Goal: Information Seeking & Learning: Learn about a topic

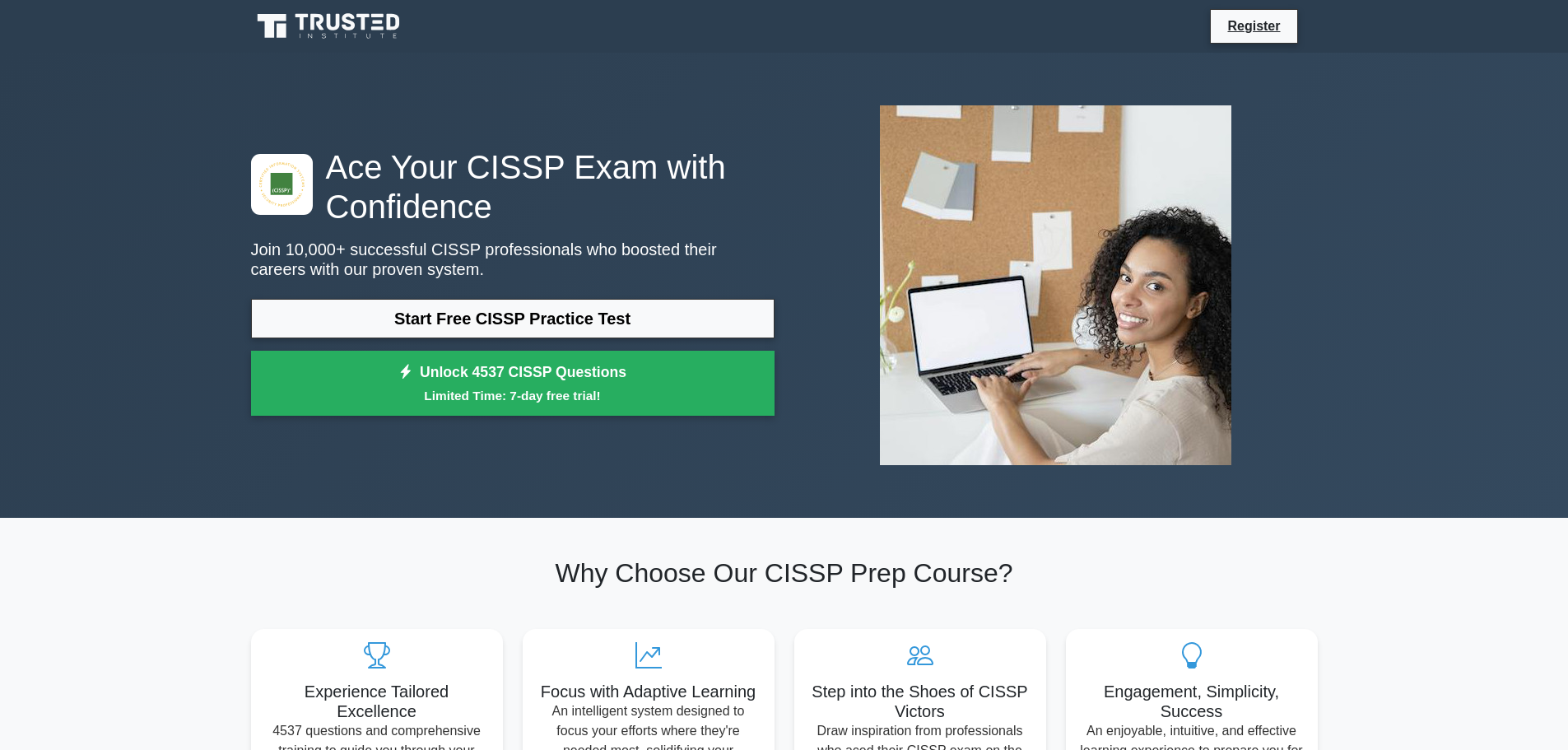
click at [517, 314] on link "Start Free CISSP Practice Test" at bounding box center [513, 318] width 524 height 40
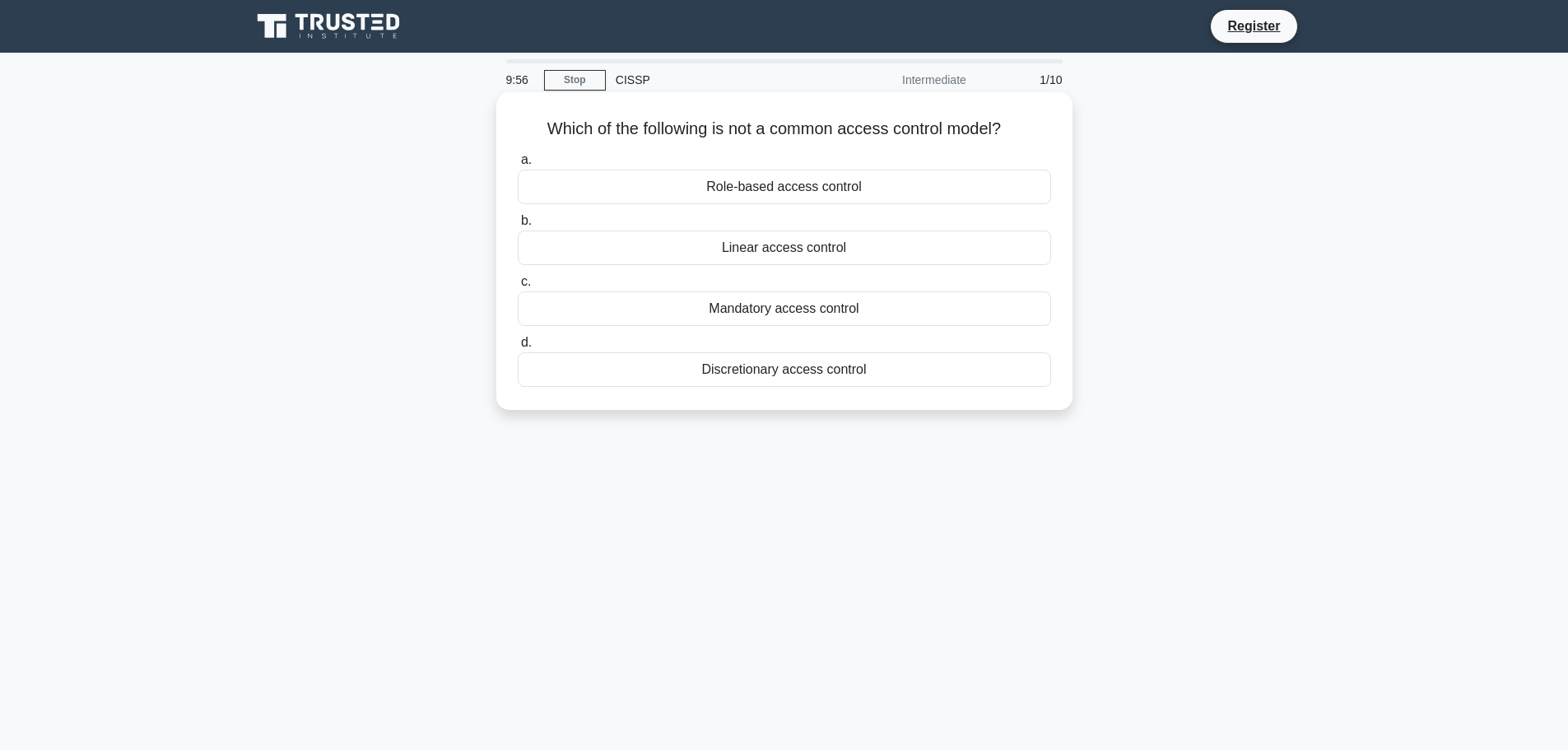
click at [823, 252] on div "Linear access control" at bounding box center [784, 247] width 533 height 35
click at [518, 226] on input "b. Linear access control" at bounding box center [518, 220] width 0 height 11
click at [847, 248] on div "Confidentiality, Integrity, Availability" at bounding box center [784, 247] width 533 height 35
click at [518, 226] on input "b. Confidentiality, Integrity, Availability" at bounding box center [518, 220] width 0 height 11
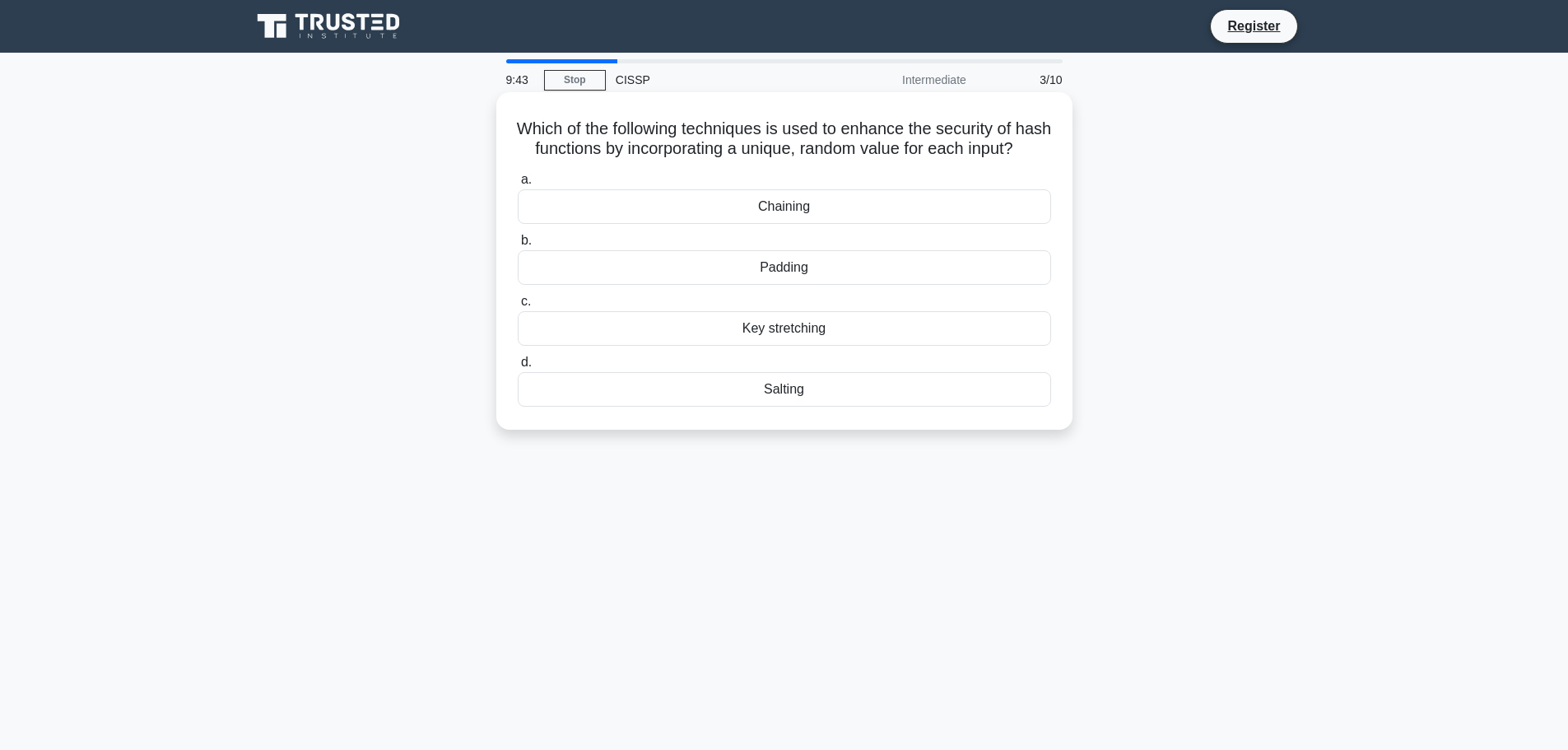
click at [813, 406] on div "Salting" at bounding box center [784, 389] width 533 height 35
click at [518, 368] on input "d. Salting" at bounding box center [518, 362] width 0 height 11
click at [771, 205] on div "Access control policies." at bounding box center [784, 206] width 533 height 35
click at [518, 186] on input "a. Access control policies." at bounding box center [518, 180] width 0 height 11
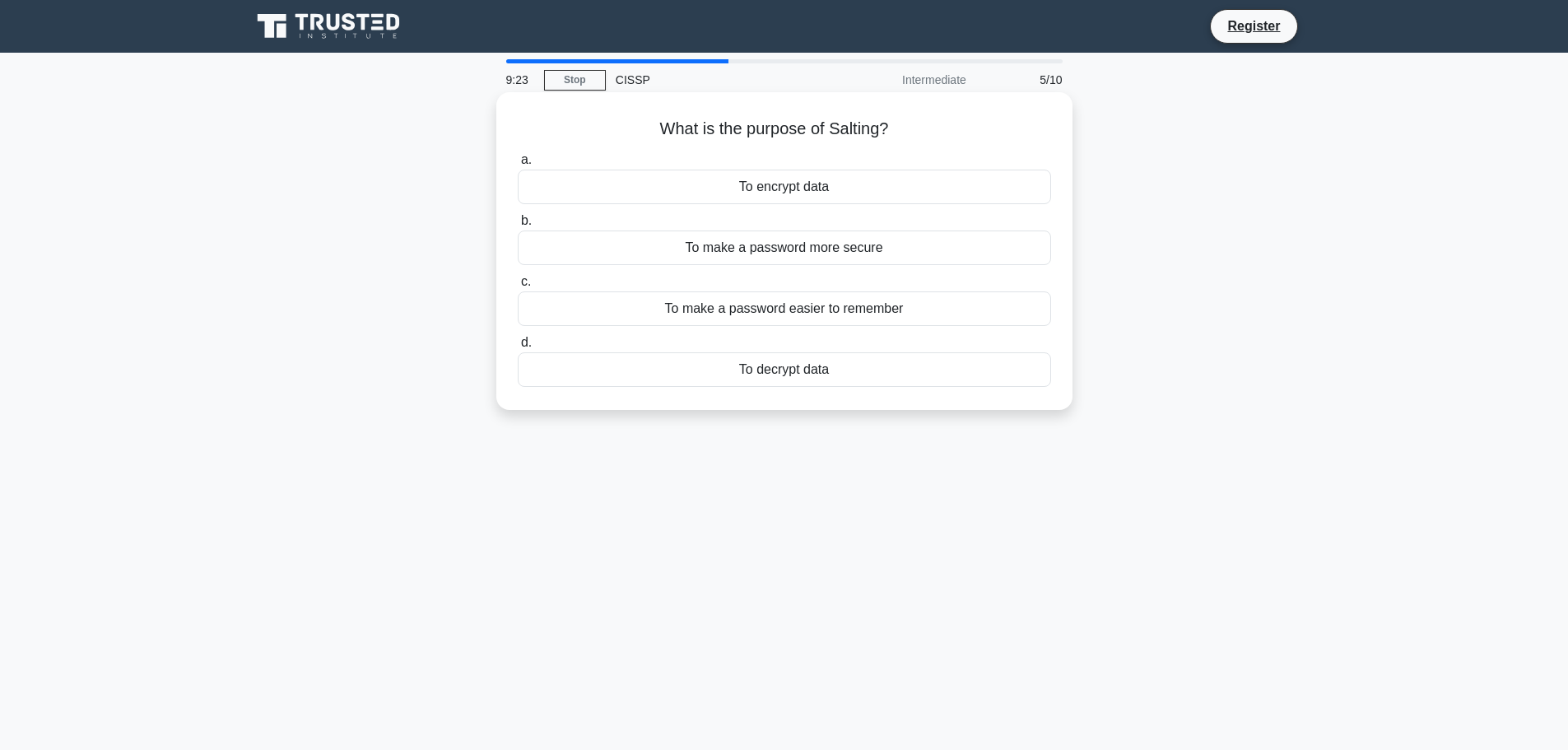
click at [779, 249] on div "To make a password more secure" at bounding box center [784, 247] width 533 height 35
click at [518, 226] on input "b. To make a password more secure" at bounding box center [518, 220] width 0 height 11
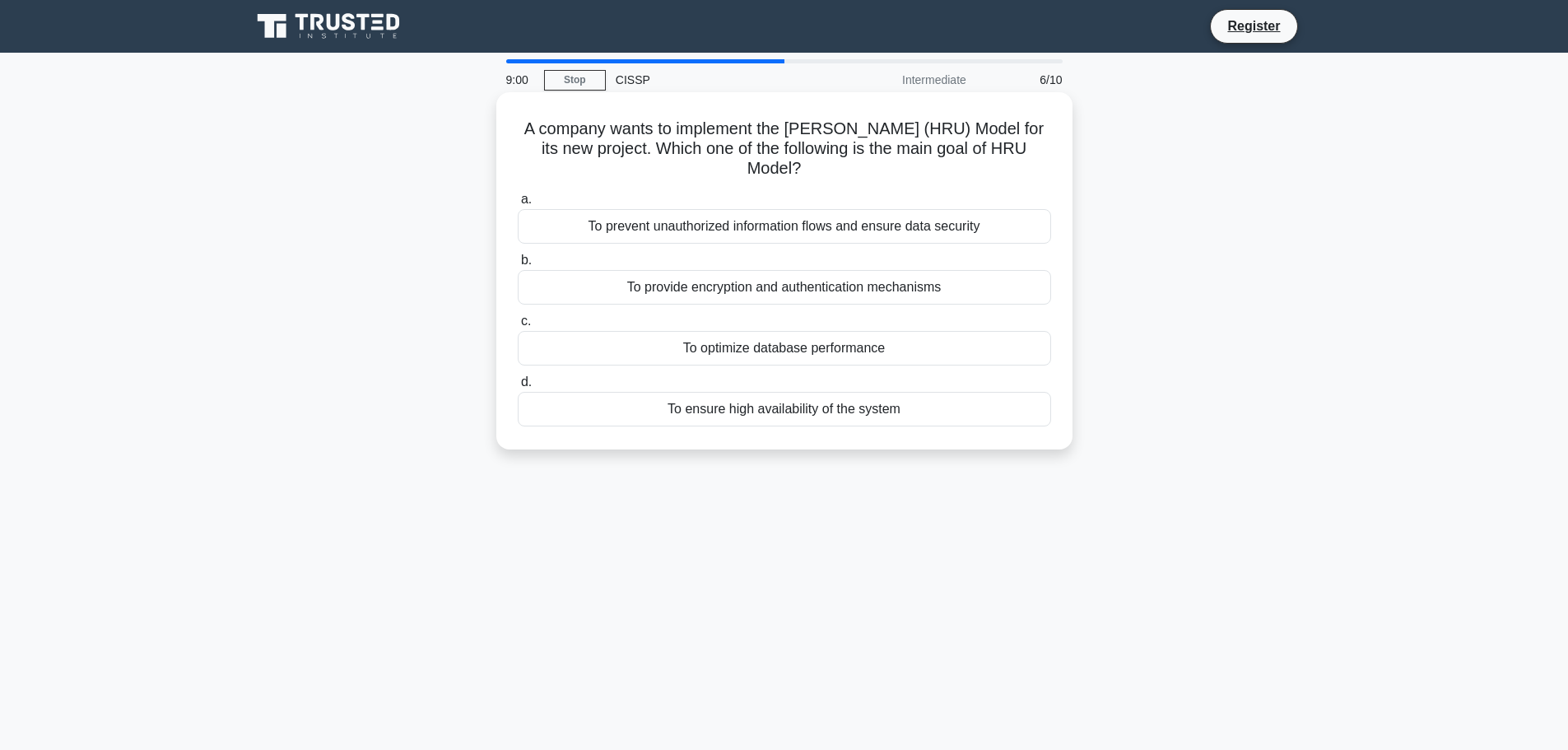
click at [806, 230] on div "To prevent unauthorized information flows and ensure data security" at bounding box center [784, 226] width 533 height 35
click at [518, 205] on input "a. To prevent unauthorized information flows and ensure data security" at bounding box center [518, 199] width 0 height 11
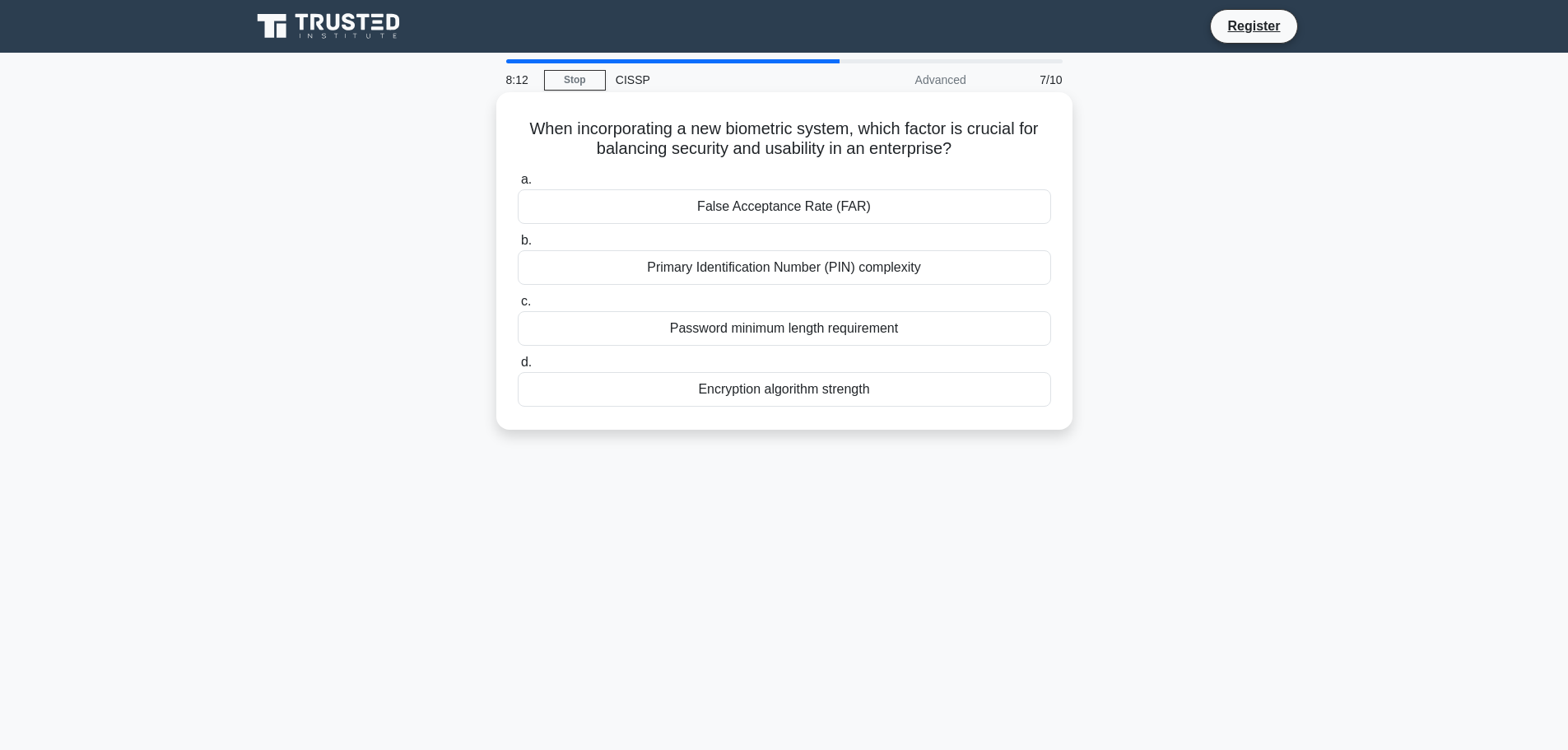
click at [876, 335] on div "Password minimum length requirement" at bounding box center [784, 328] width 533 height 35
click at [518, 307] on input "c. Password minimum length requirement" at bounding box center [518, 302] width 0 height 11
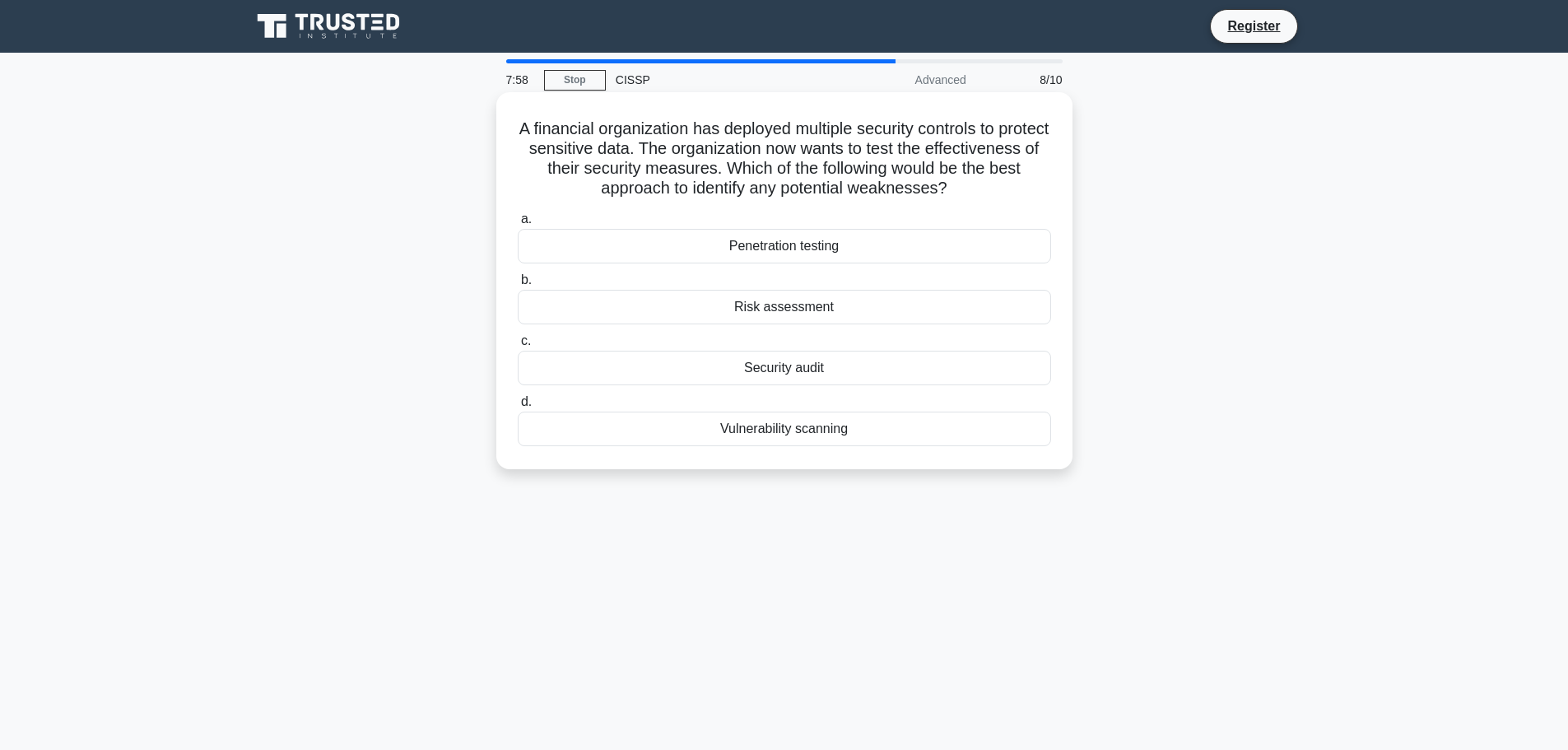
click at [835, 434] on div "Vulnerability scanning" at bounding box center [784, 429] width 533 height 35
click at [518, 408] on input "d. Vulnerability scanning" at bounding box center [518, 402] width 0 height 11
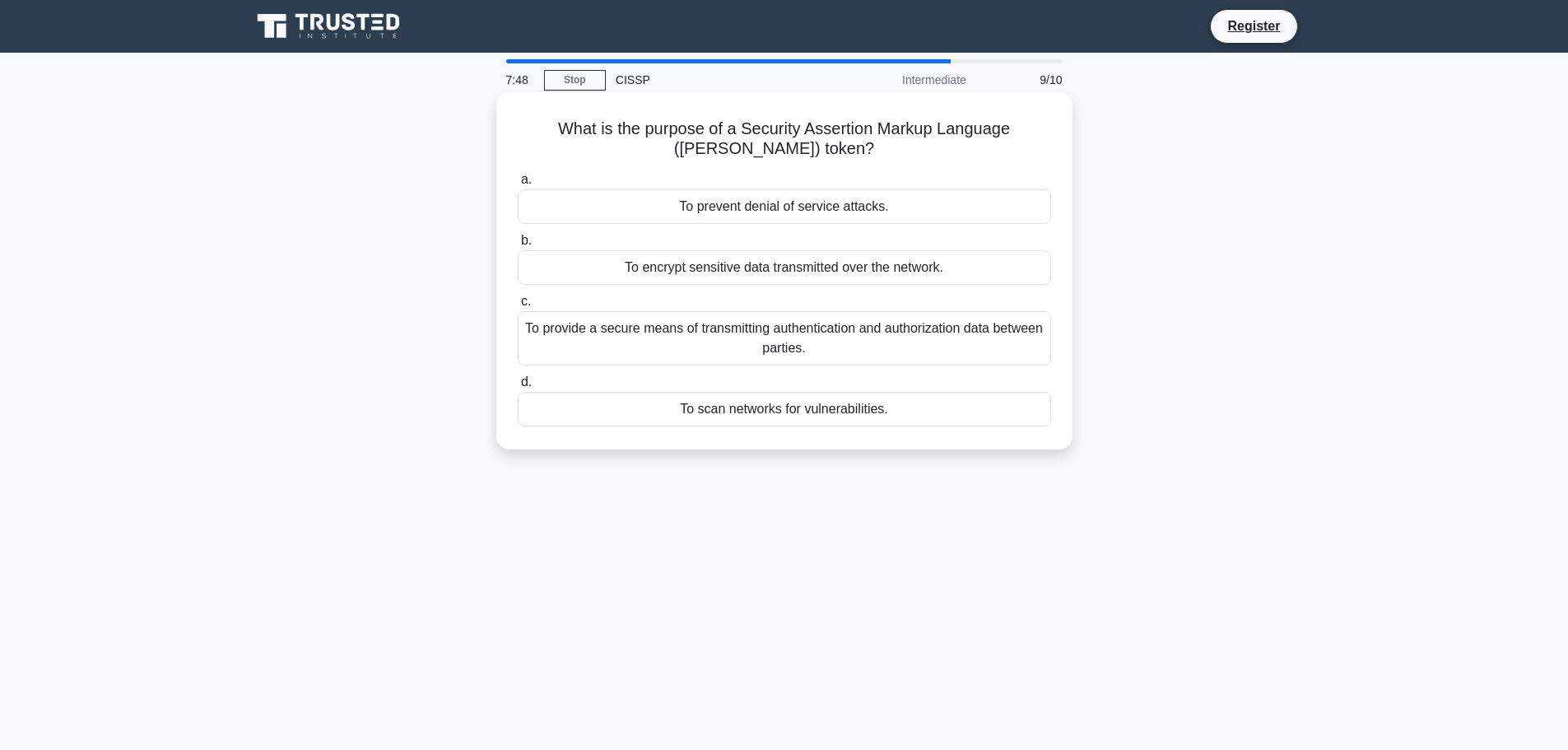
click at [887, 348] on div "To provide a secure means of transmitting authentication and authorization data…" at bounding box center [784, 338] width 533 height 55
click at [518, 307] on input "c. To provide a secure means of transmitting authentication and authorization d…" at bounding box center [518, 302] width 0 height 11
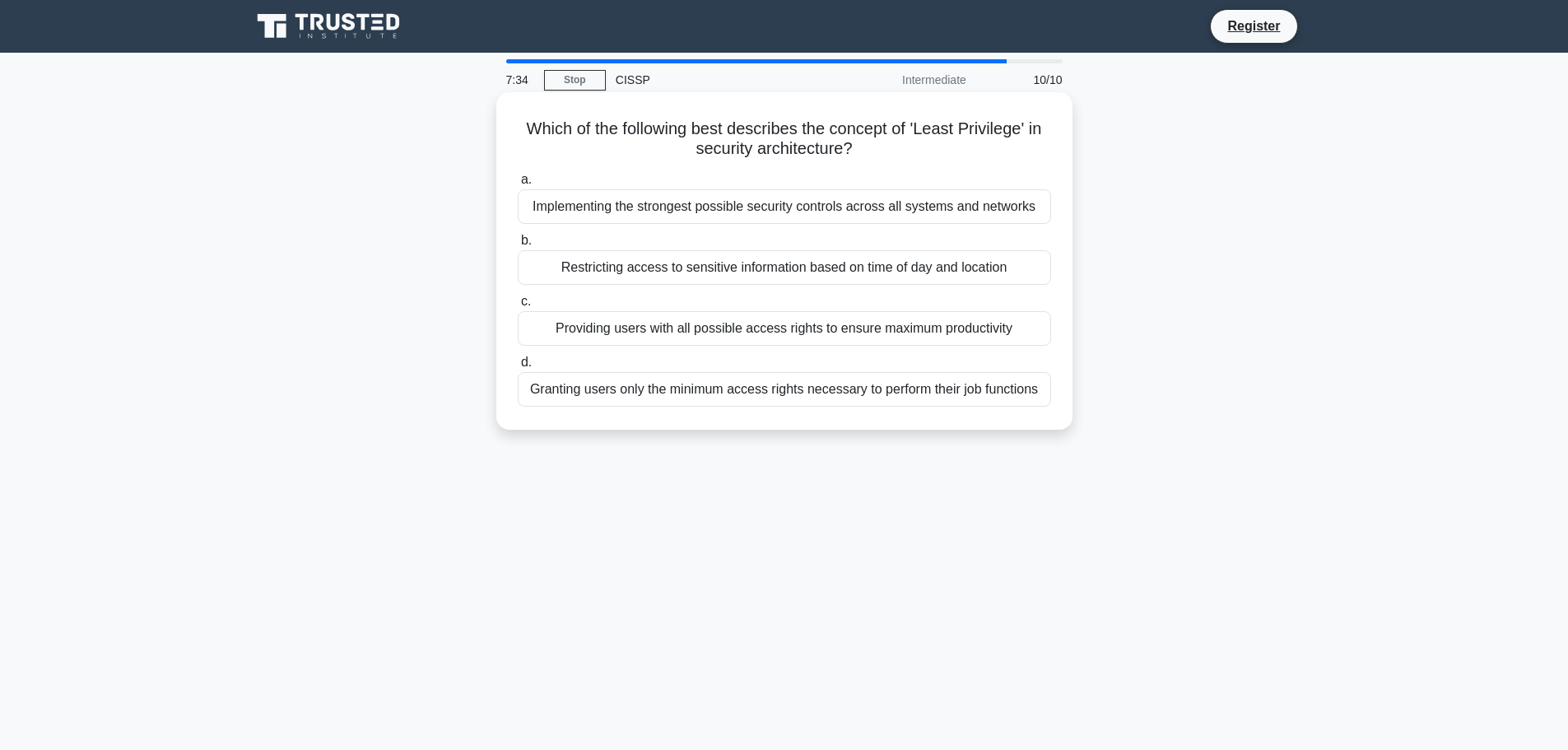
click at [876, 385] on div "Granting users only the minimum access rights necessary to perform their job fu…" at bounding box center [784, 389] width 533 height 35
click at [518, 368] on input "d. Granting users only the minimum access rights necessary to perform their job…" at bounding box center [518, 362] width 0 height 11
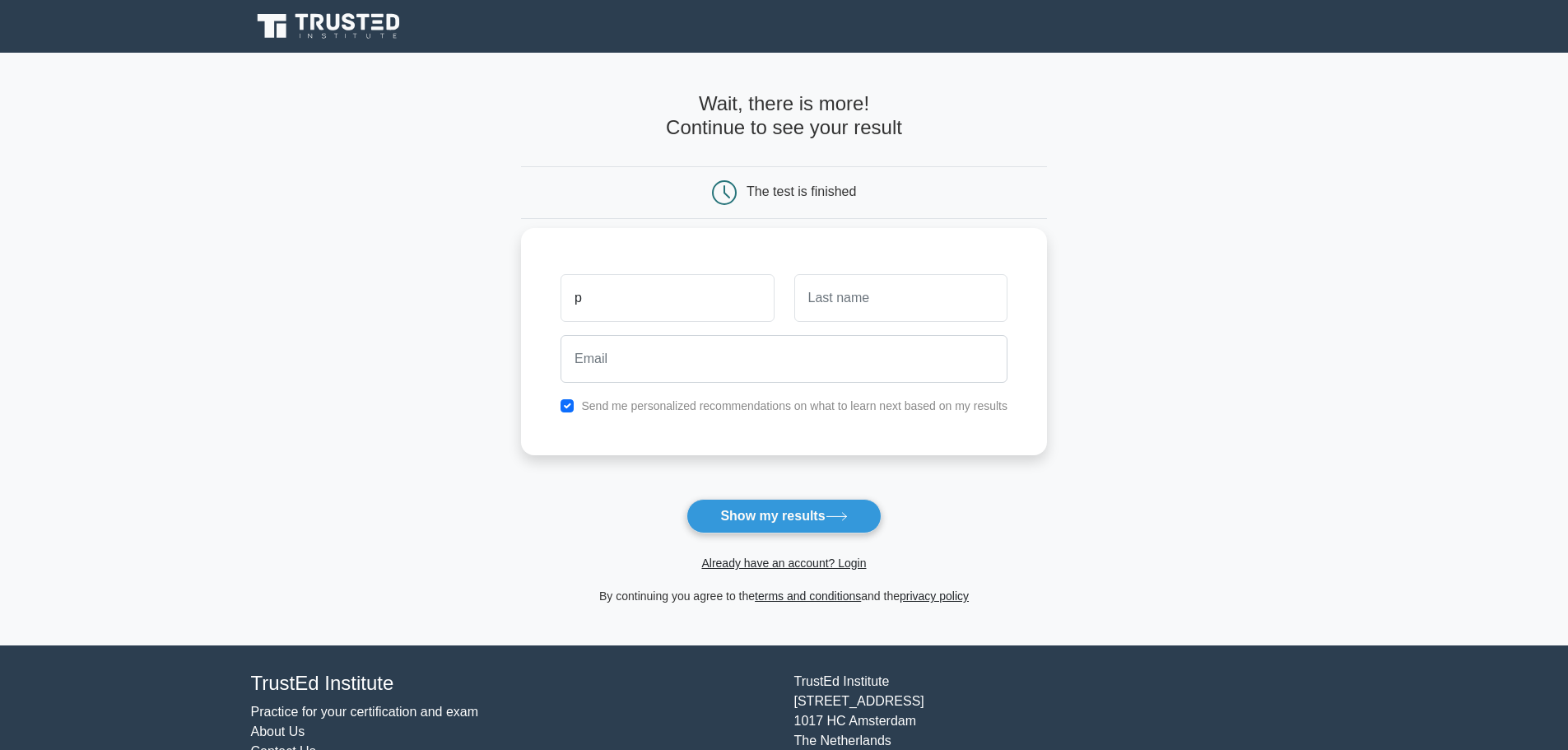
type input "p"
click at [861, 298] on input "text" at bounding box center [900, 298] width 213 height 48
type input "r"
click at [748, 357] on input "email" at bounding box center [784, 359] width 447 height 48
type input "preethr27@gmail.com"
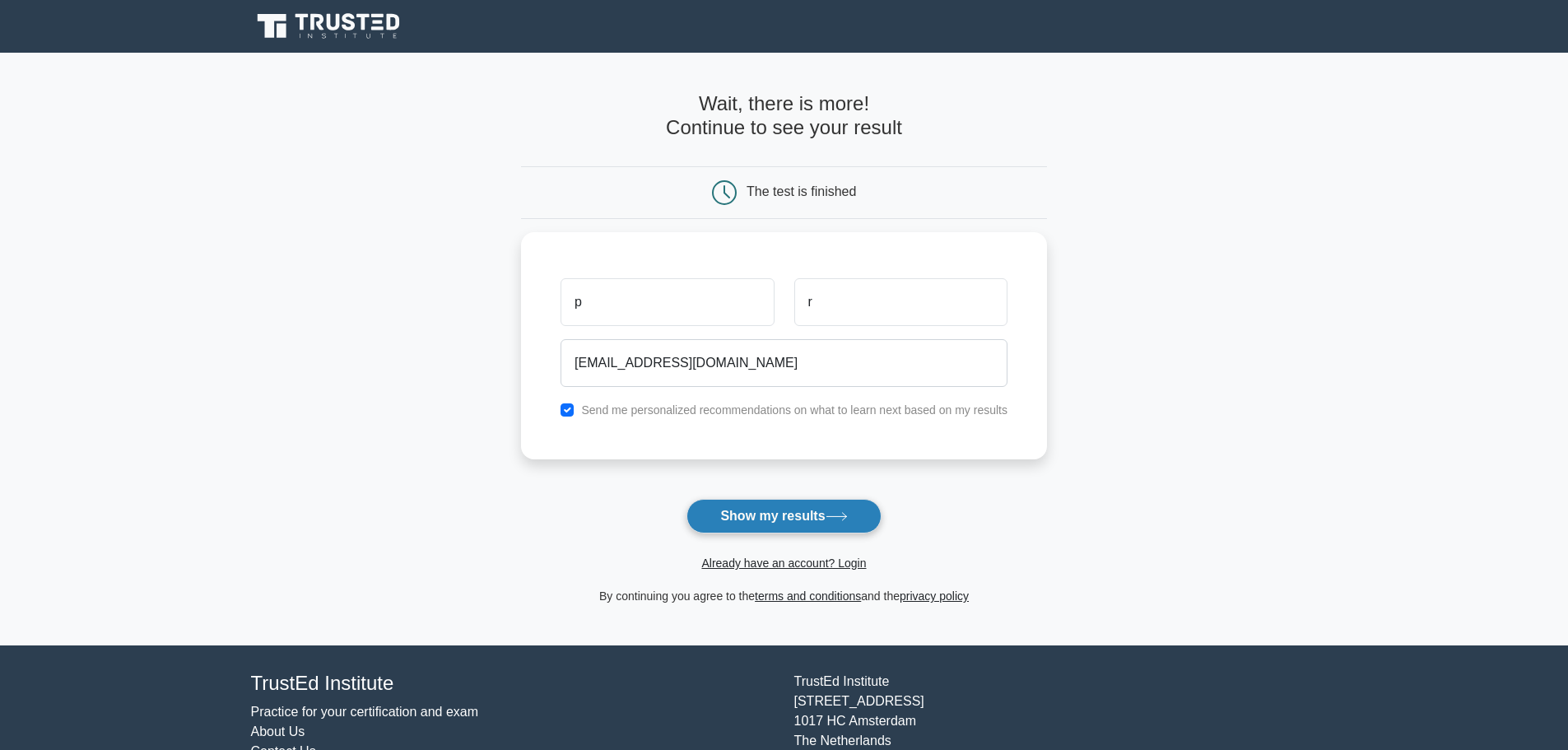
click at [720, 514] on button "Show my results" at bounding box center [784, 516] width 195 height 35
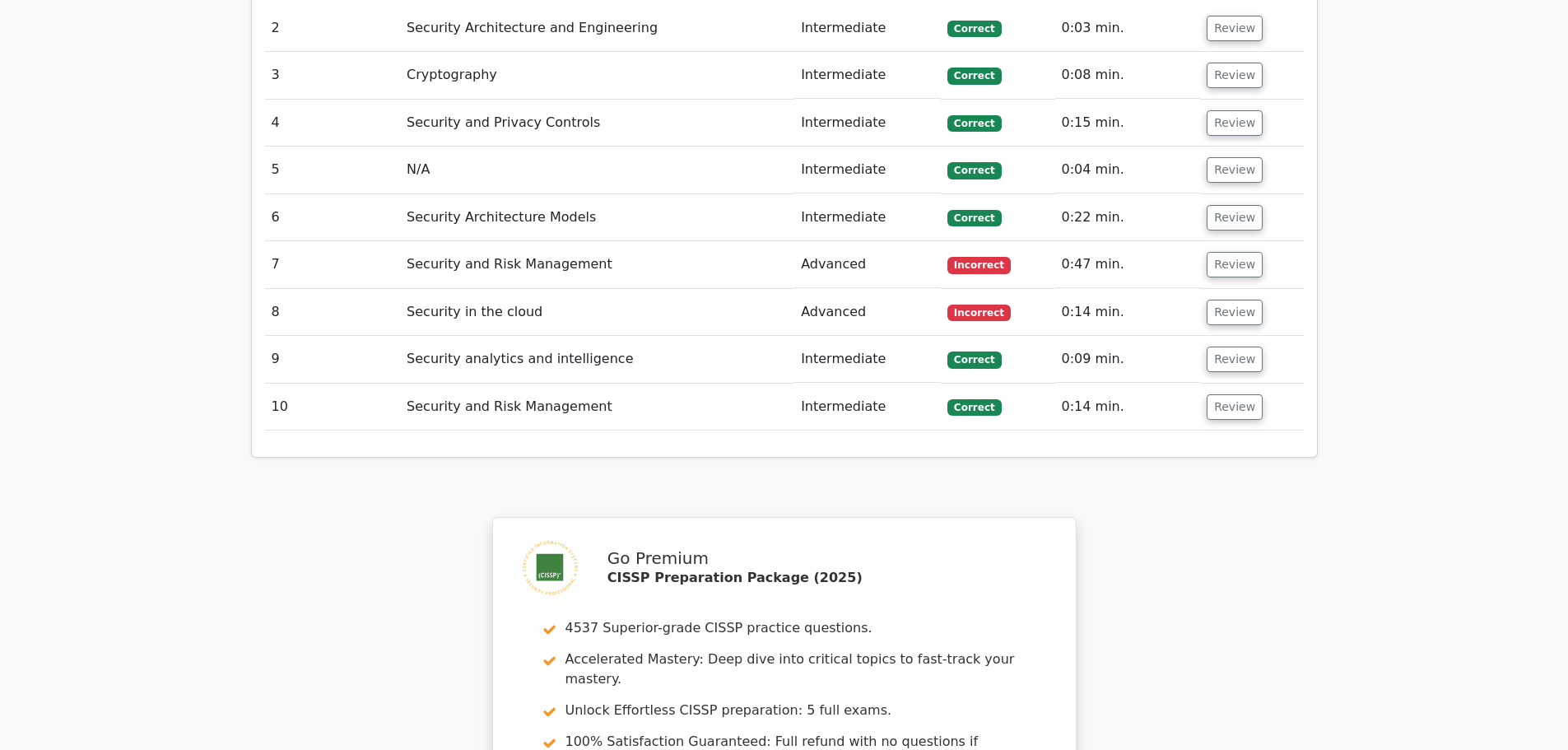
scroll to position [1917, 0]
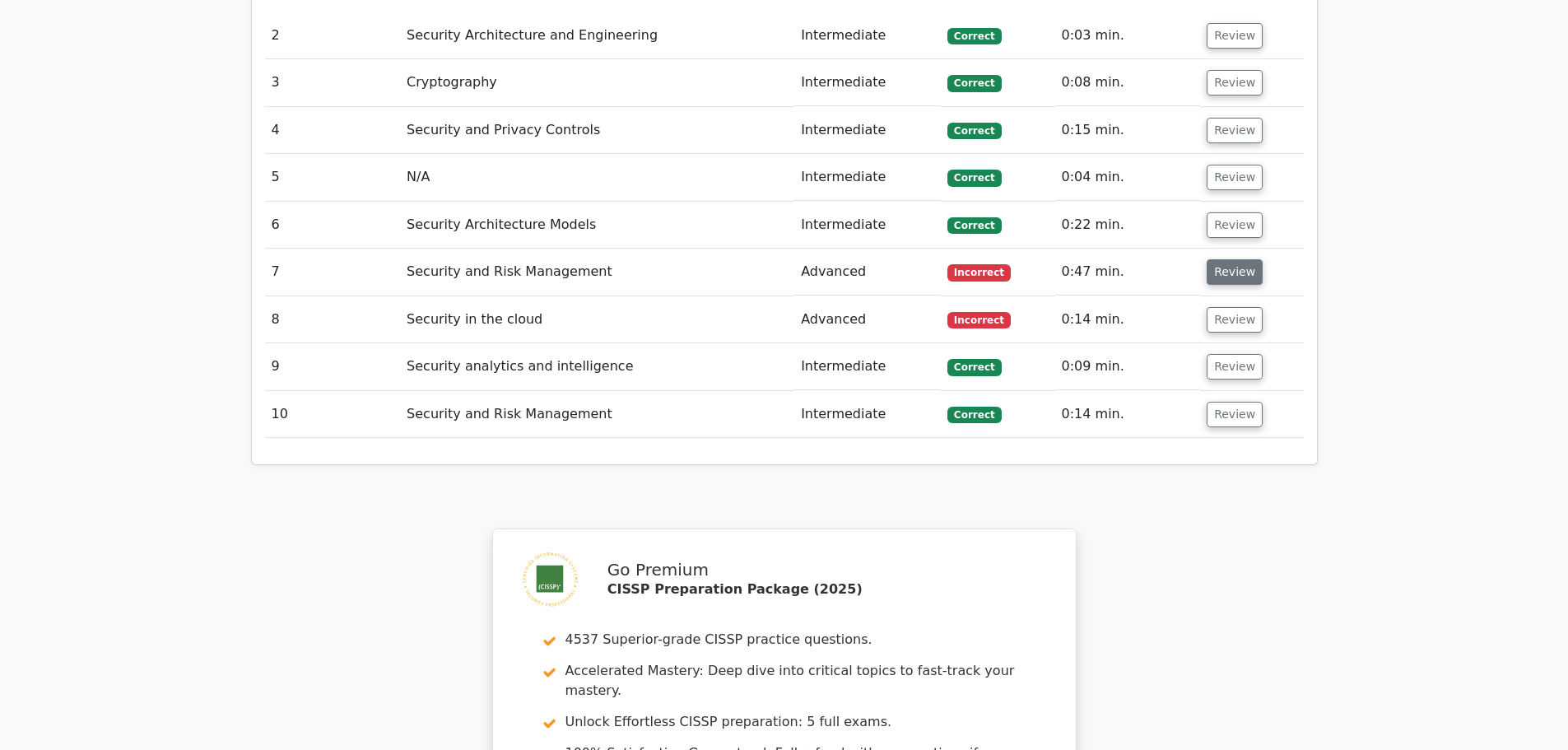
click at [1243, 259] on button "Review" at bounding box center [1235, 272] width 56 height 26
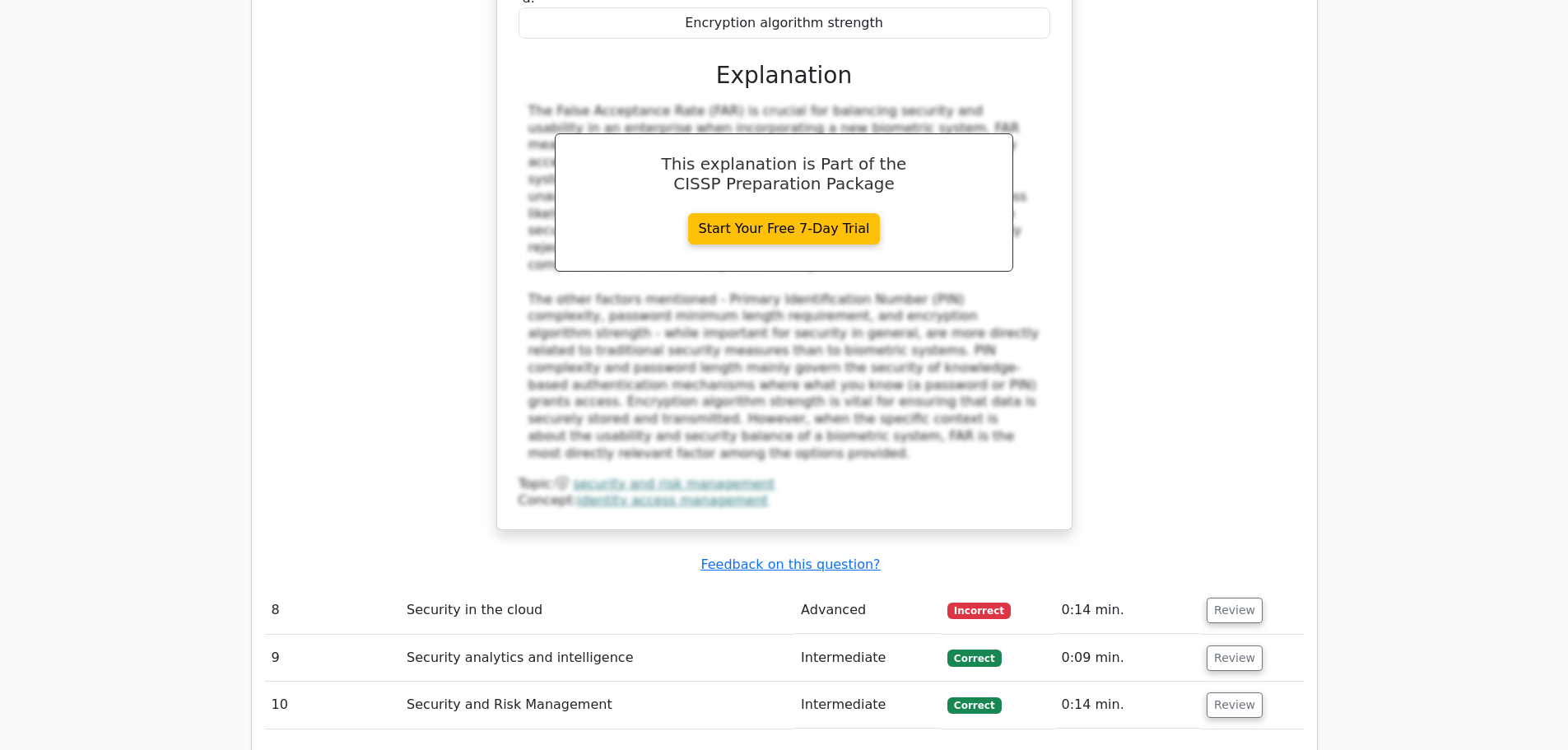
scroll to position [2467, 0]
drag, startPoint x: 1214, startPoint y: 365, endPoint x: 1136, endPoint y: 488, distance: 145.6
click at [1136, 488] on td "When incorporating a new biometric system, which factor is crucial for balancin…" at bounding box center [784, 165] width 1039 height 841
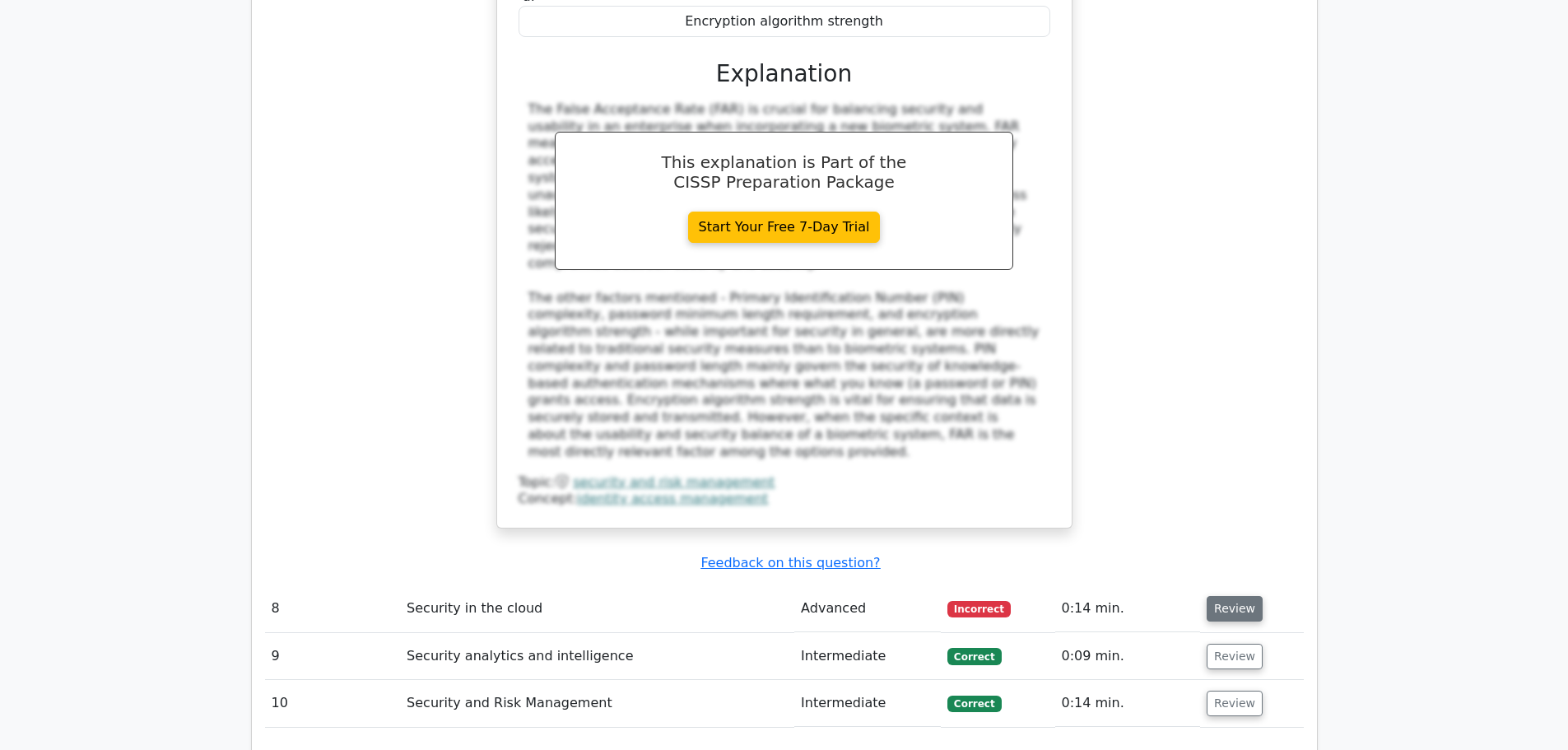
click at [1216, 596] on button "Review" at bounding box center [1235, 609] width 56 height 26
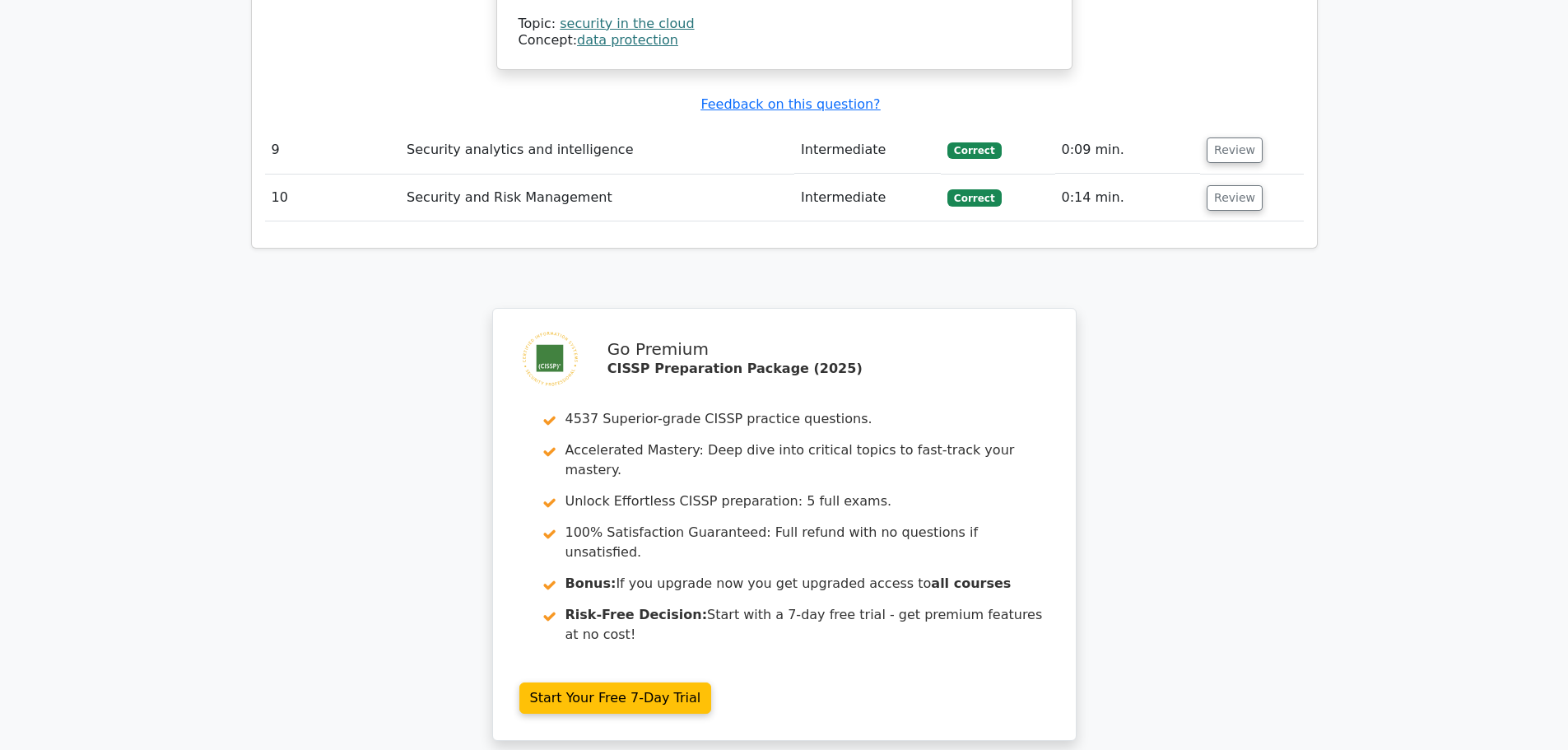
scroll to position [3741, 0]
